Goal: Navigation & Orientation: Find specific page/section

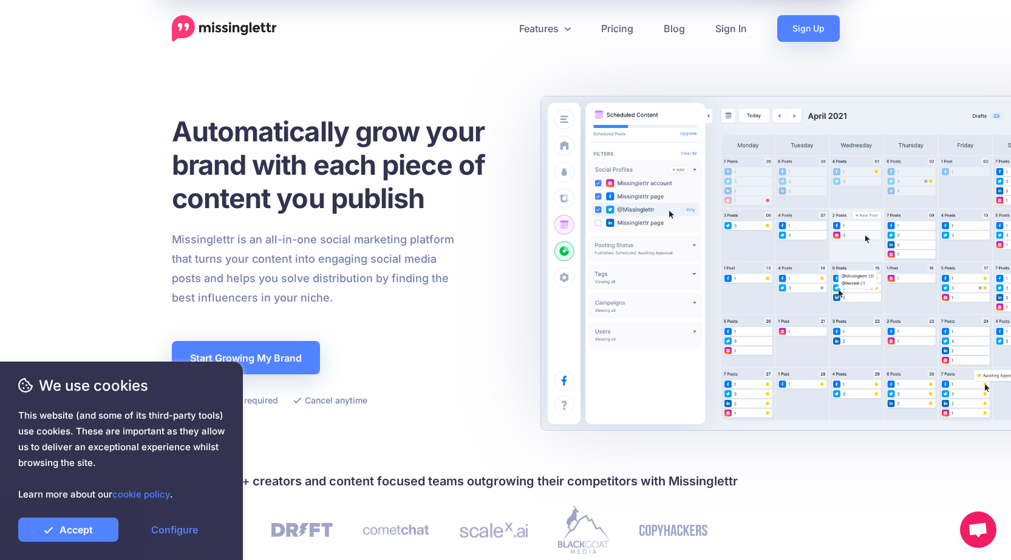
click at [75, 511] on div at bounding box center [121, 510] width 206 height 15
click at [77, 526] on link "Accept" at bounding box center [68, 530] width 100 height 24
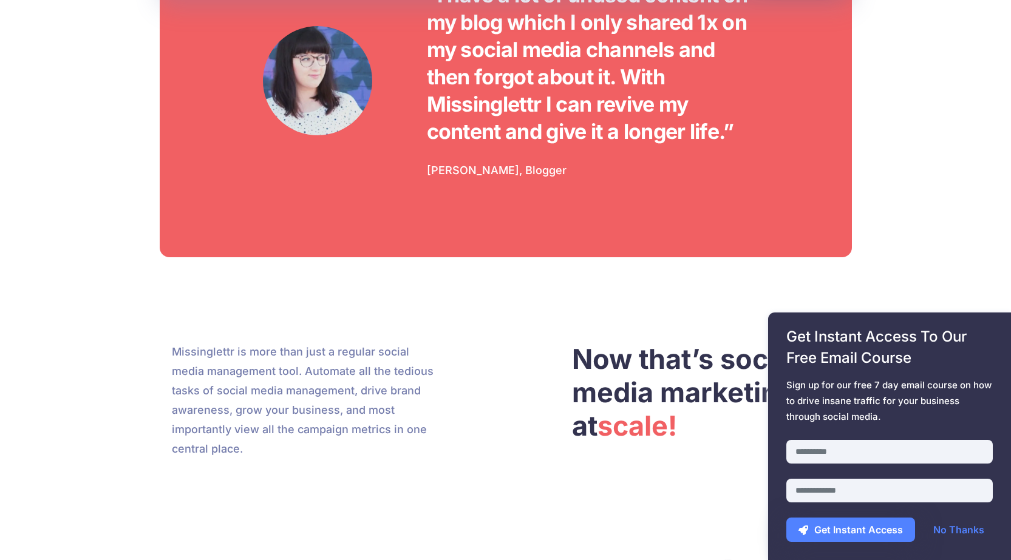
scroll to position [3339, 0]
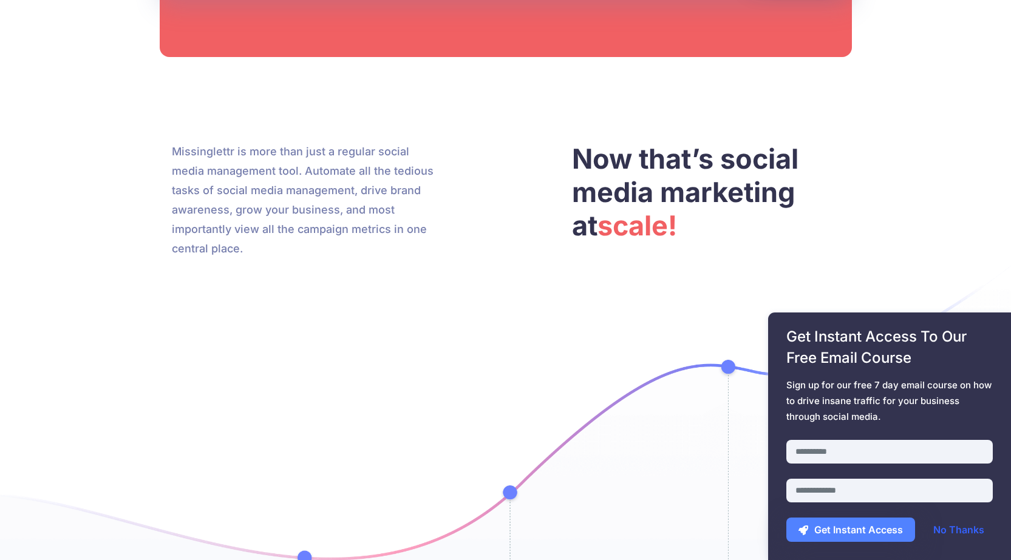
click at [961, 531] on link "No Thanks" at bounding box center [958, 530] width 75 height 24
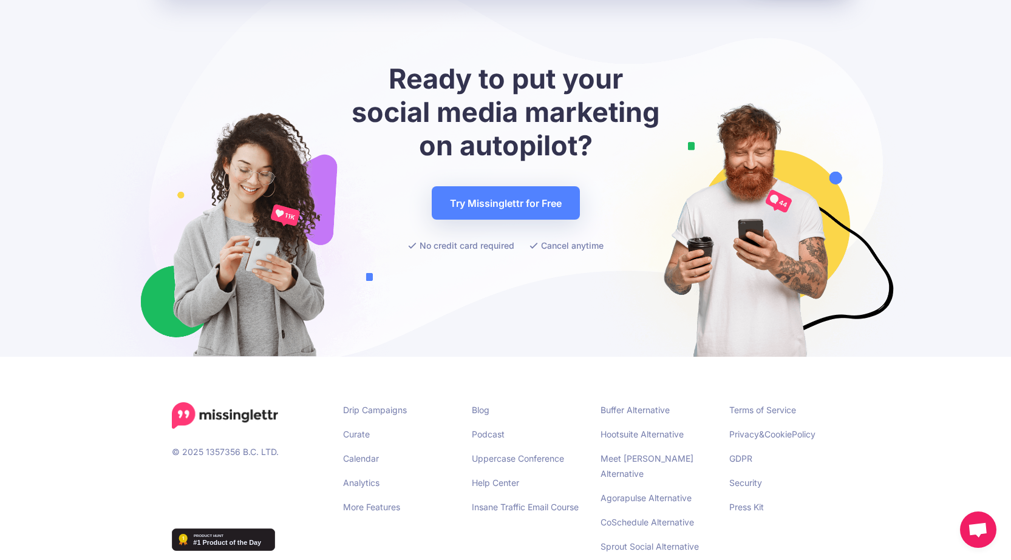
scroll to position [4722, 0]
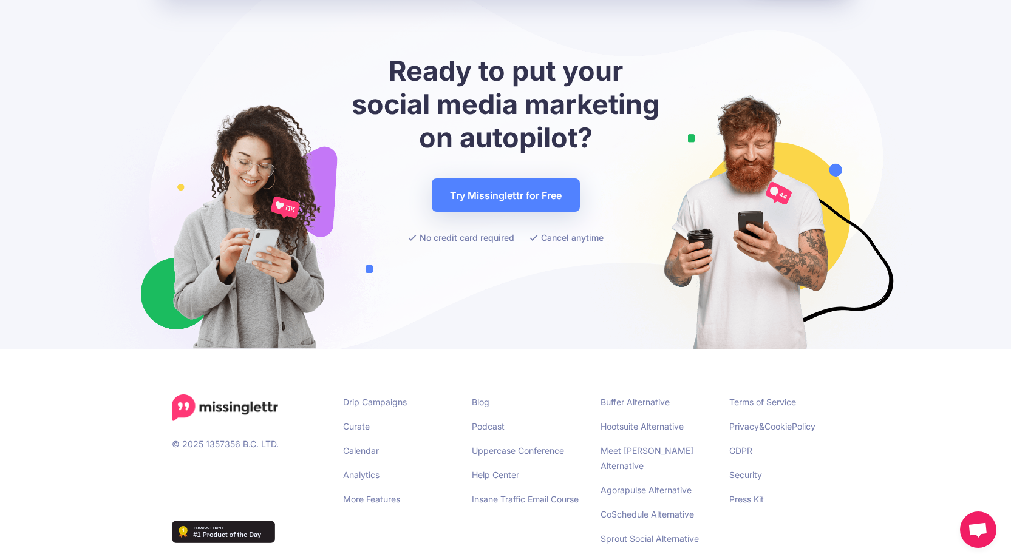
click at [490, 470] on link "Help Center" at bounding box center [495, 475] width 47 height 10
click at [753, 397] on link "Terms of Service" at bounding box center [762, 402] width 67 height 10
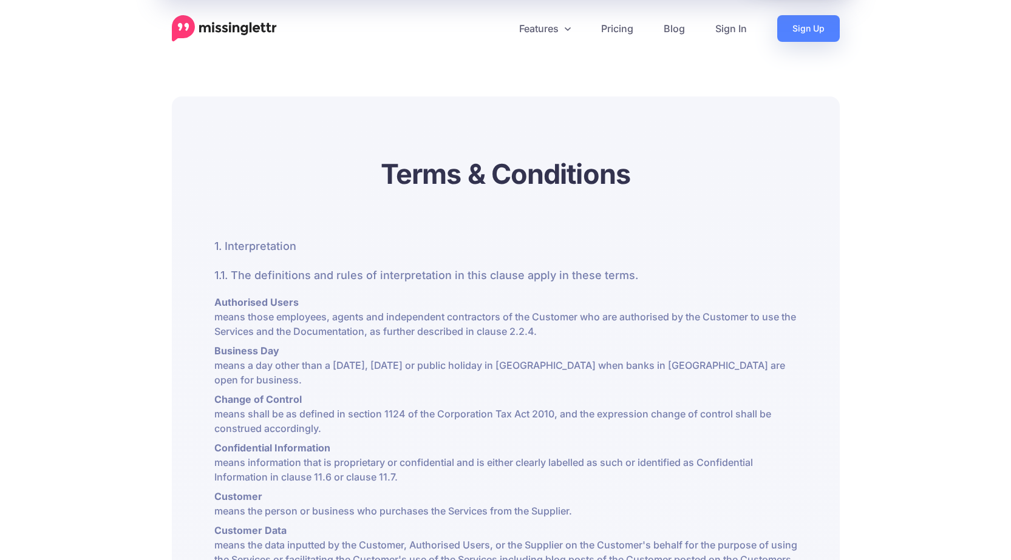
scroll to position [3953, 0]
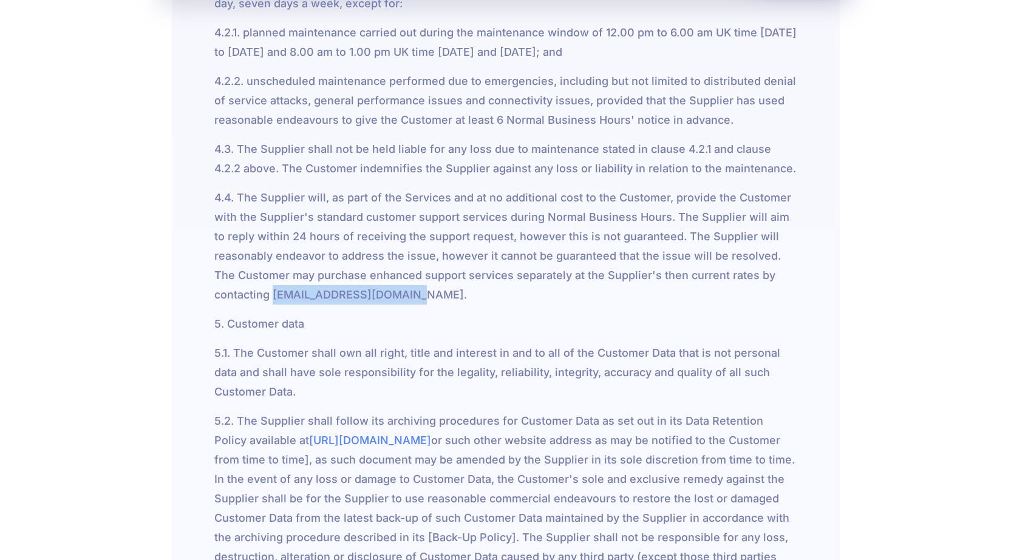
drag, startPoint x: 326, startPoint y: 280, endPoint x: 429, endPoint y: 280, distance: 102.6
click at [429, 280] on p "4.4. The Supplier will, as part of the Services and at no additional cost to th…" at bounding box center [505, 246] width 583 height 117
